Goal: Find specific page/section: Find specific page/section

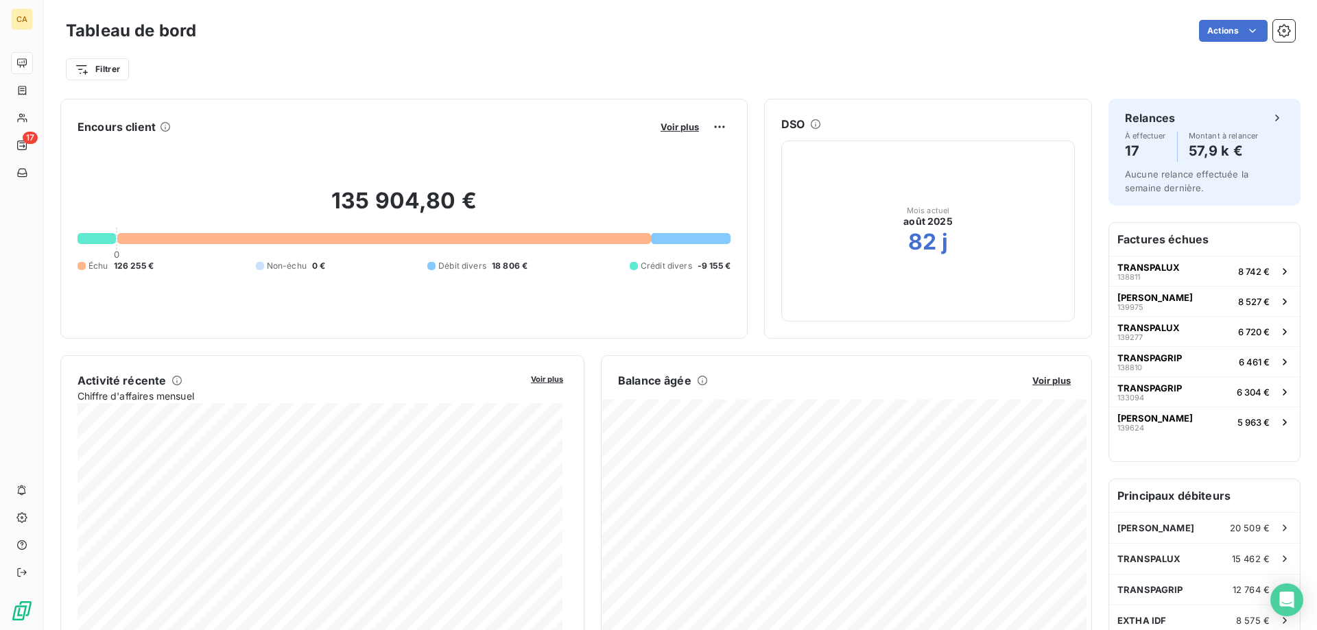
click at [675, 133] on button "Voir plus" at bounding box center [679, 127] width 47 height 12
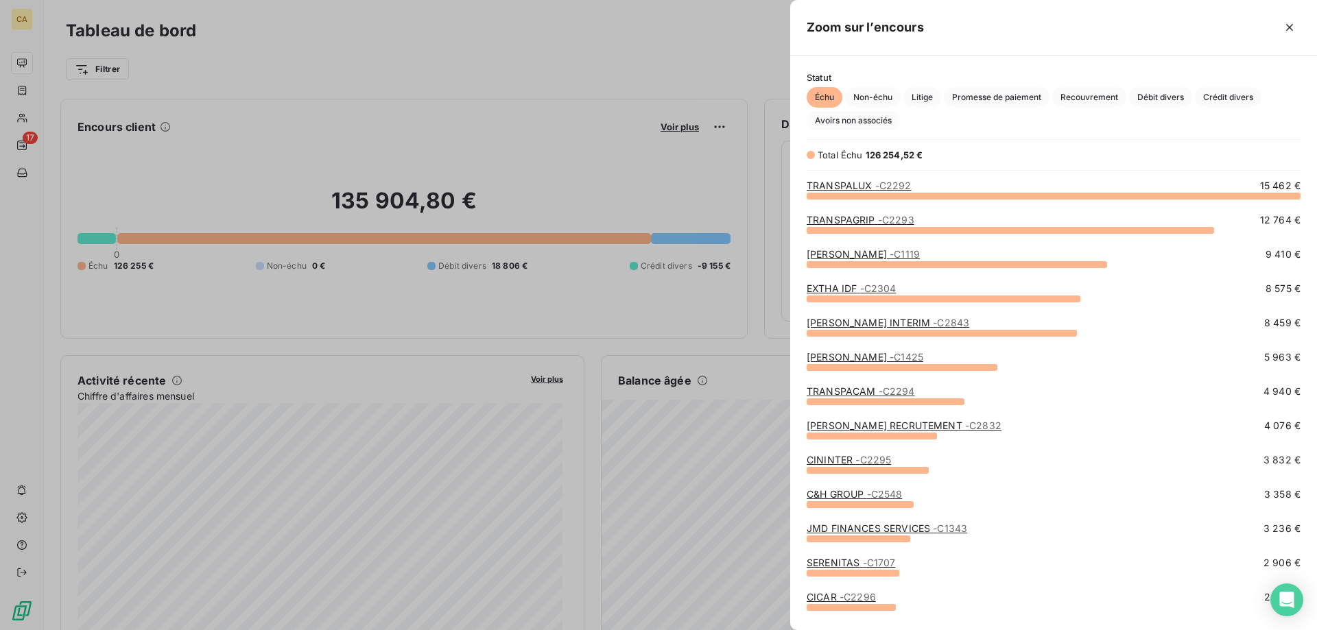
scroll to position [424, 516]
click at [1291, 30] on icon "button" at bounding box center [1289, 28] width 14 height 14
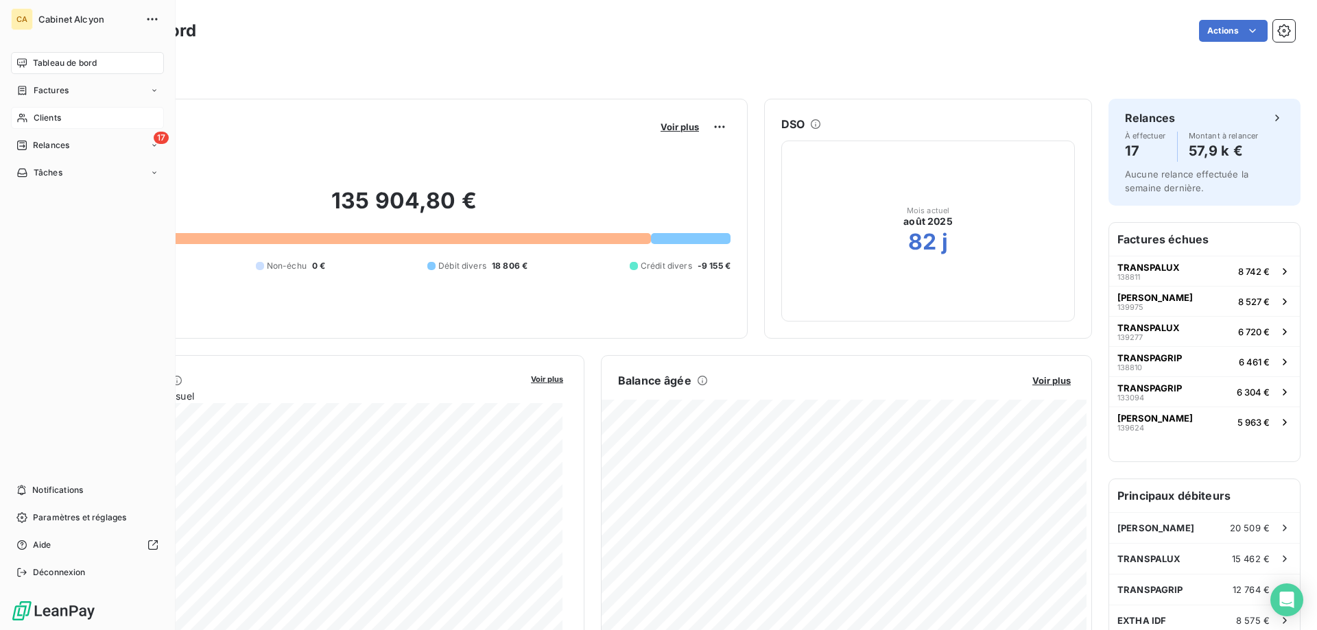
click at [47, 114] on span "Clients" at bounding box center [47, 118] width 27 height 12
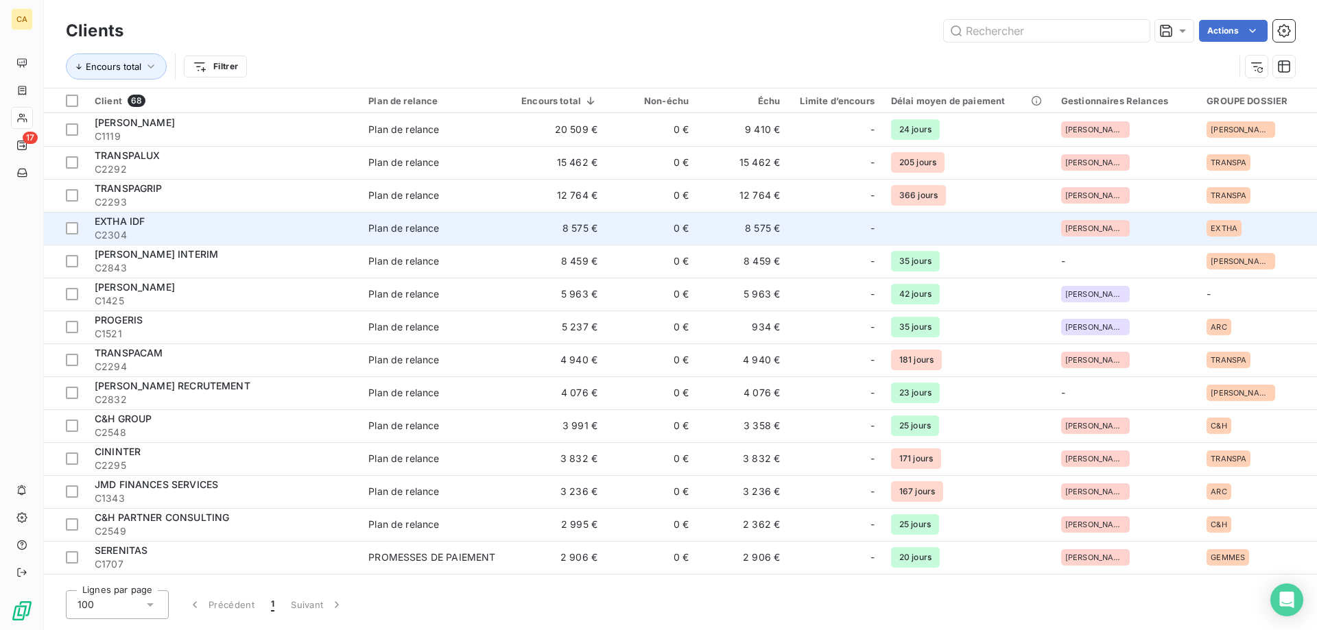
click at [594, 228] on td "8 575 €" at bounding box center [558, 228] width 96 height 33
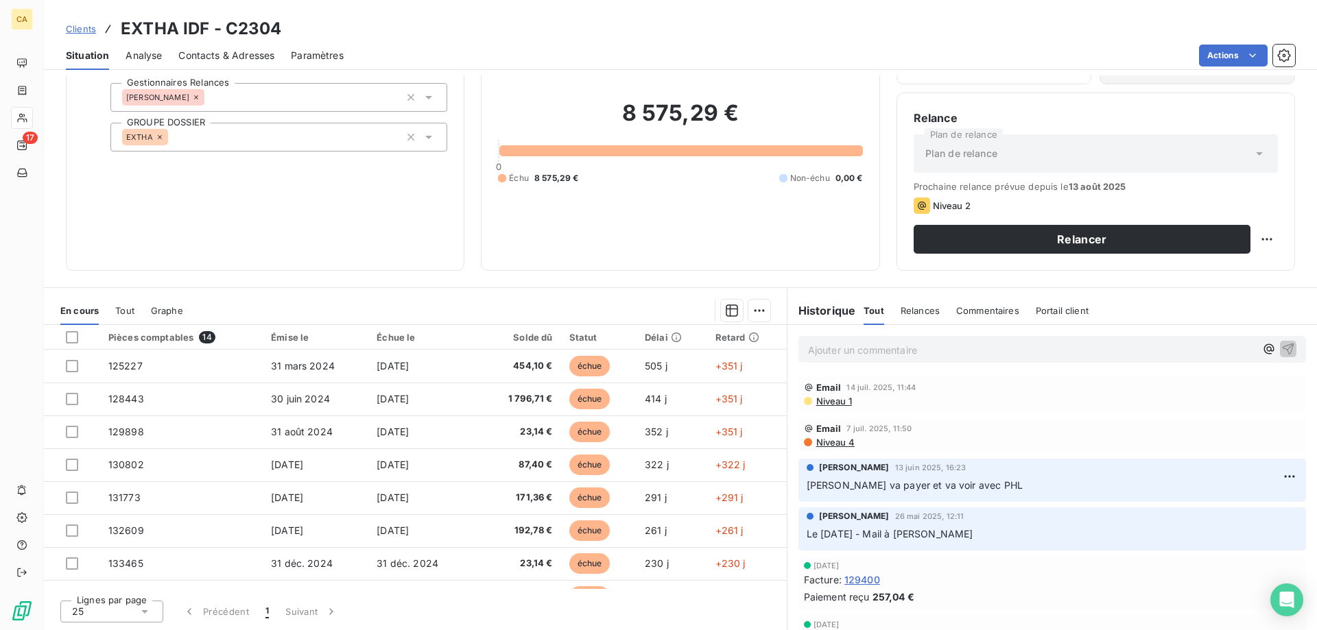
scroll to position [222, 0]
